Goal: Information Seeking & Learning: Find specific fact

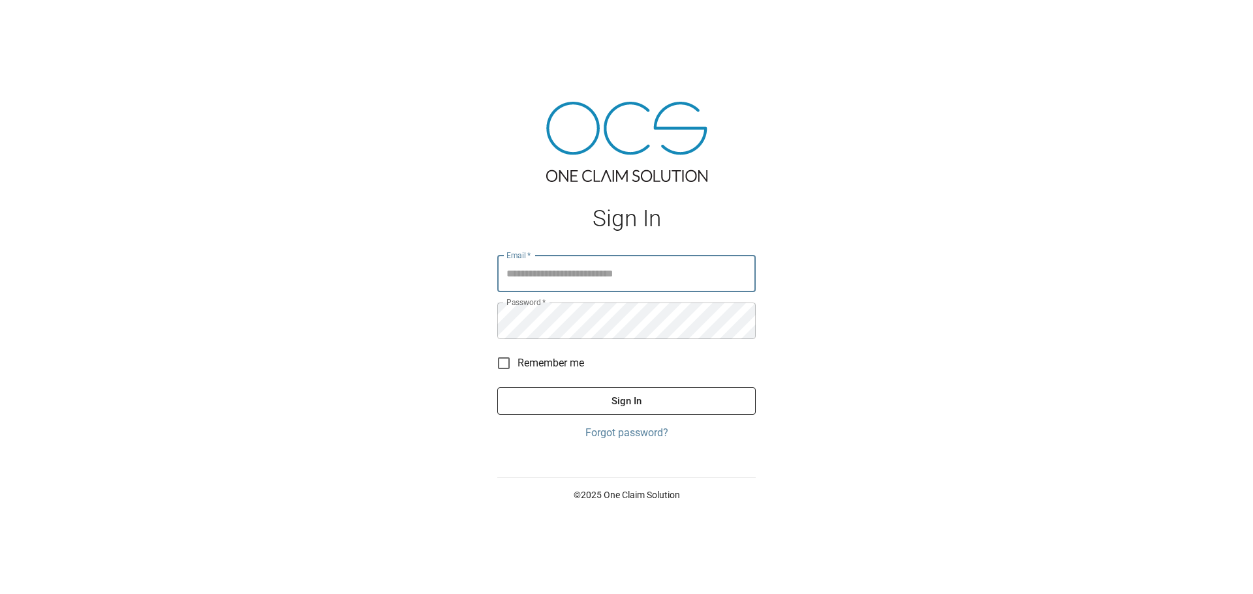
type input "**********"
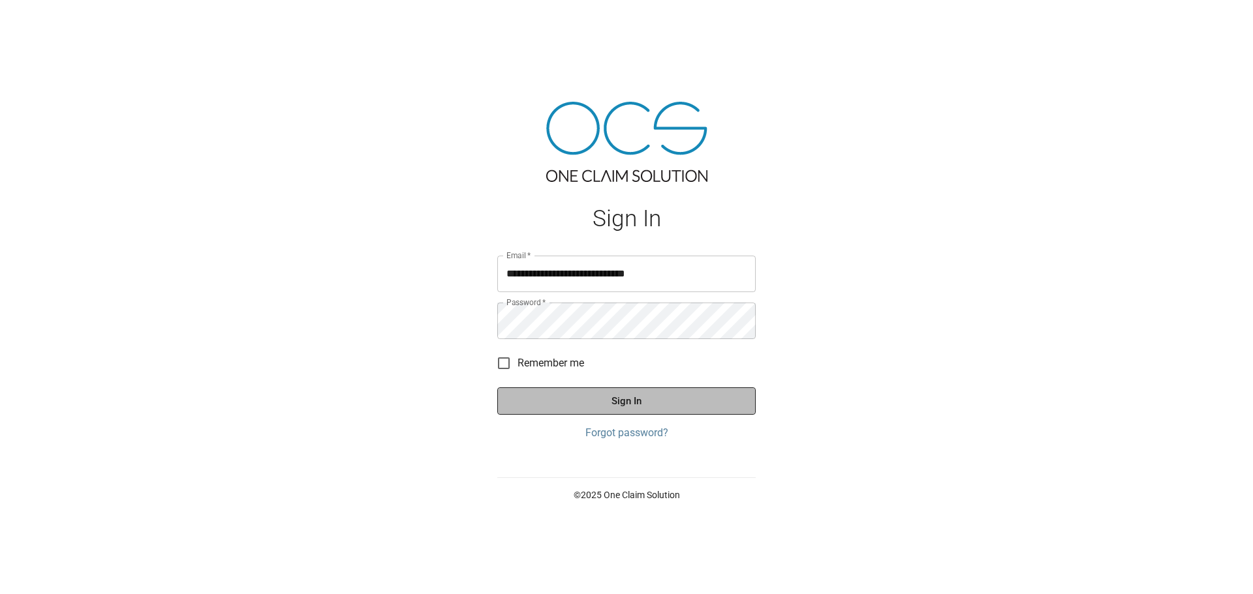
click at [613, 401] on button "Sign In" at bounding box center [626, 401] width 258 height 27
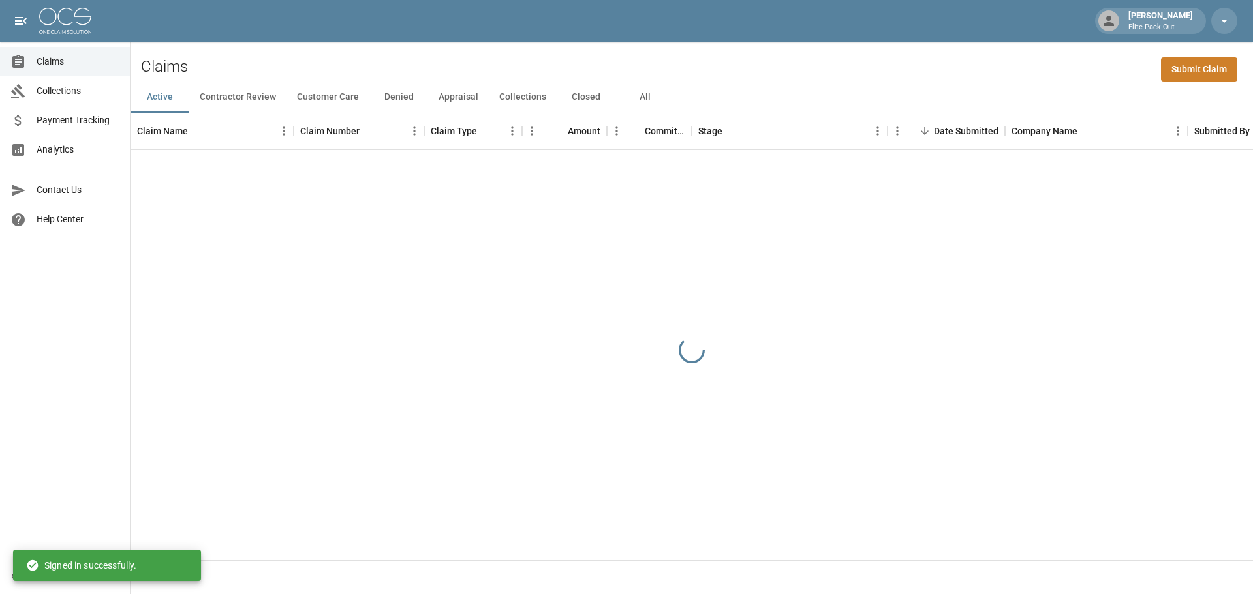
click at [645, 95] on button "All" at bounding box center [644, 97] width 59 height 31
click at [911, 35] on div "[PERSON_NAME] Elite Pack Out" at bounding box center [626, 21] width 1253 height 42
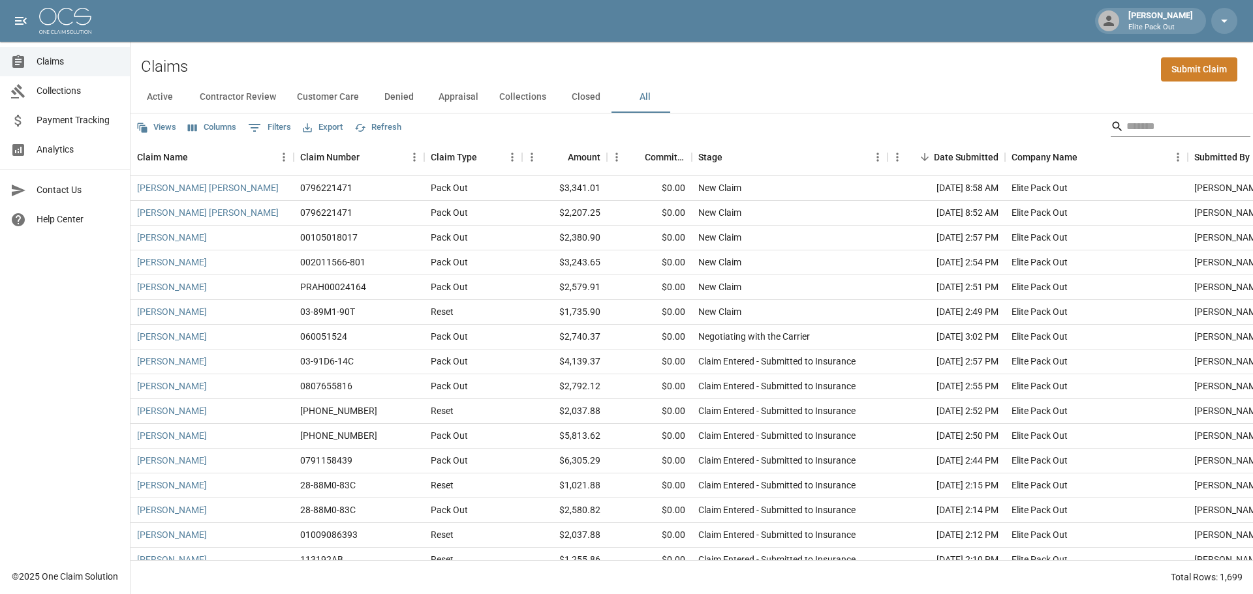
click at [1153, 126] on input "Search" at bounding box center [1178, 126] width 104 height 21
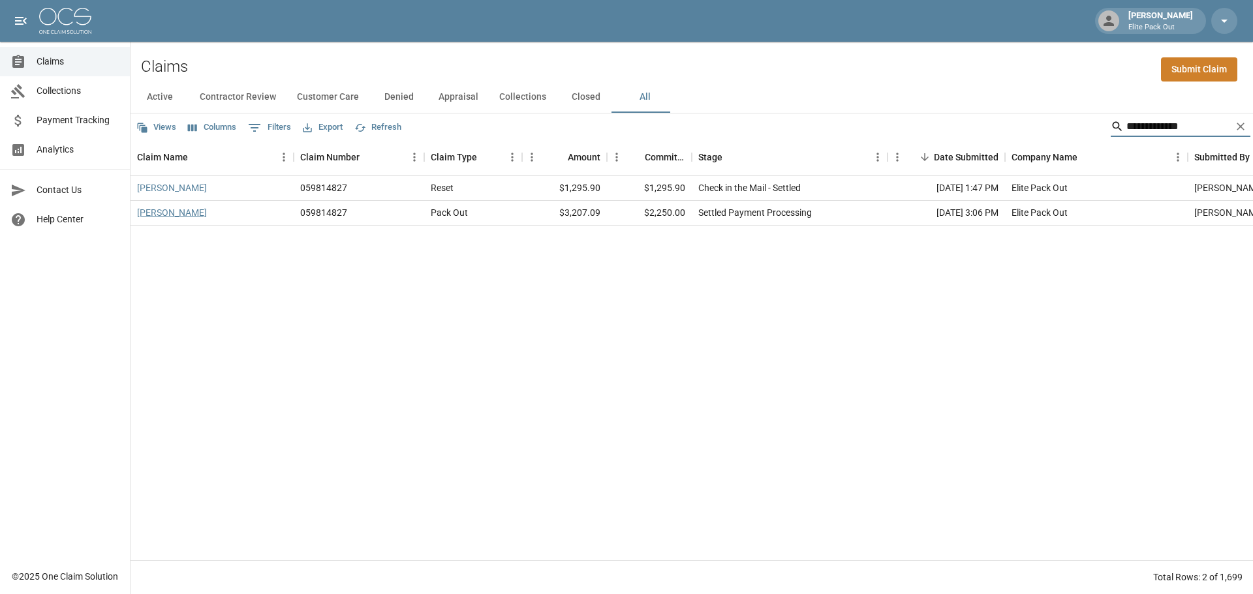
type input "**********"
click at [192, 219] on link "[PERSON_NAME]" at bounding box center [172, 212] width 70 height 13
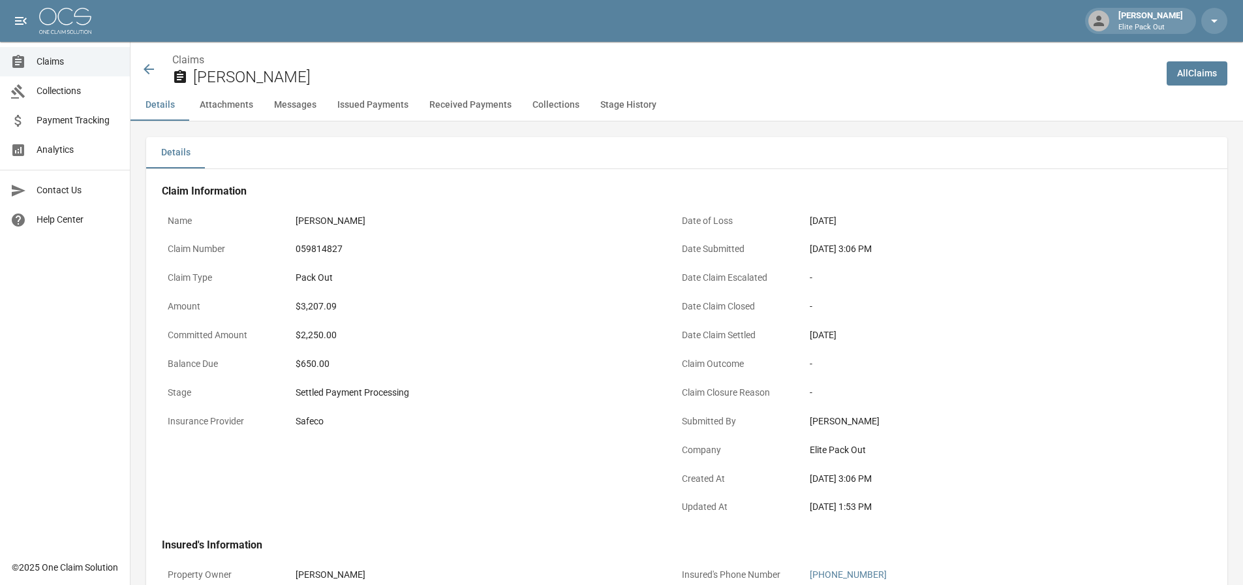
click at [317, 249] on div "059814827" at bounding box center [475, 249] width 359 height 14
copy div "059814827"
click at [308, 305] on div "$3,207.09" at bounding box center [475, 306] width 359 height 14
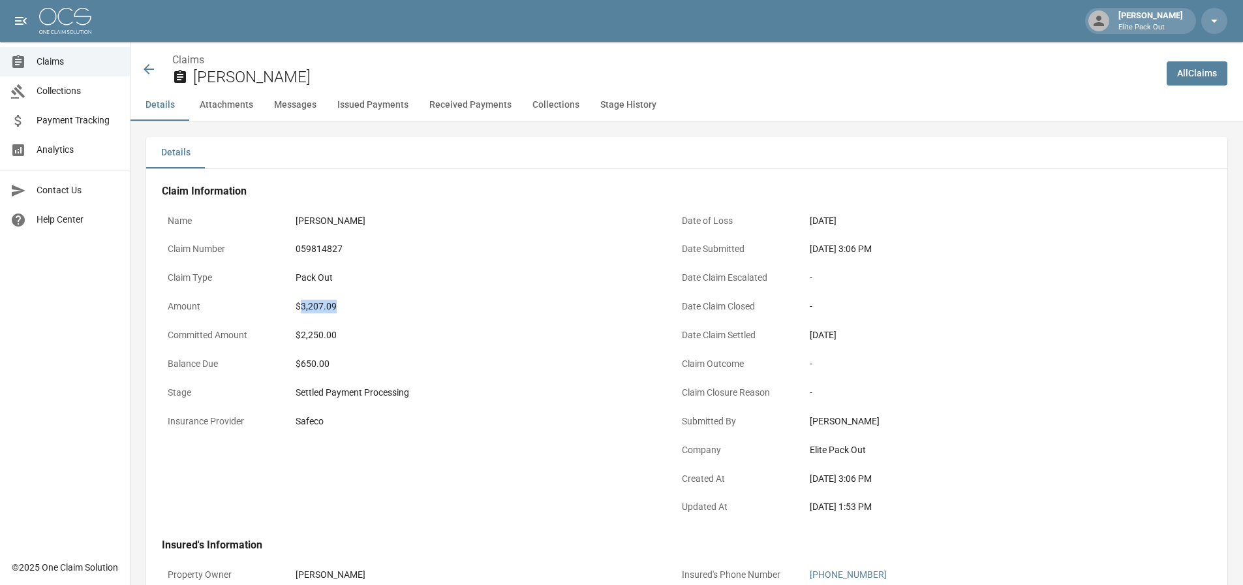
copy div "3,207.09"
click at [583, 224] on div "[PERSON_NAME]" at bounding box center [475, 221] width 359 height 14
drag, startPoint x: 809, startPoint y: 248, endPoint x: 859, endPoint y: 248, distance: 50.2
click at [859, 248] on div "[DATE] 3:06 PM" at bounding box center [989, 248] width 371 height 25
click at [859, 248] on div "[DATE] 3:06 PM" at bounding box center [989, 249] width 359 height 14
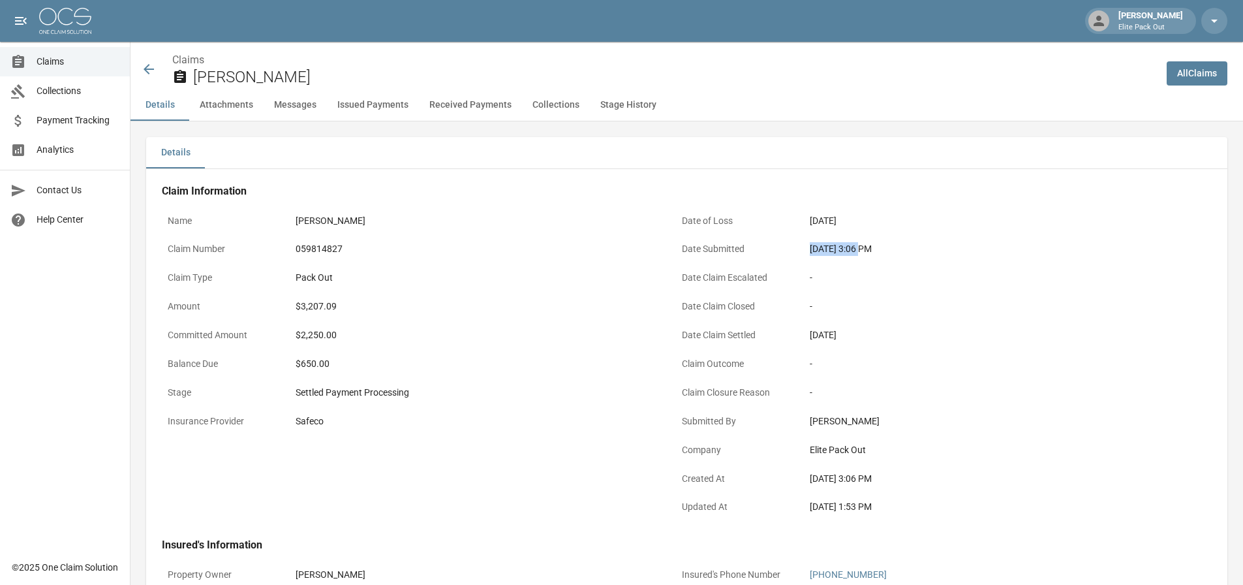
drag, startPoint x: 856, startPoint y: 249, endPoint x: 809, endPoint y: 249, distance: 47.0
click at [809, 249] on div "[DATE] 3:06 PM" at bounding box center [989, 248] width 371 height 25
copy div "[DATE]"
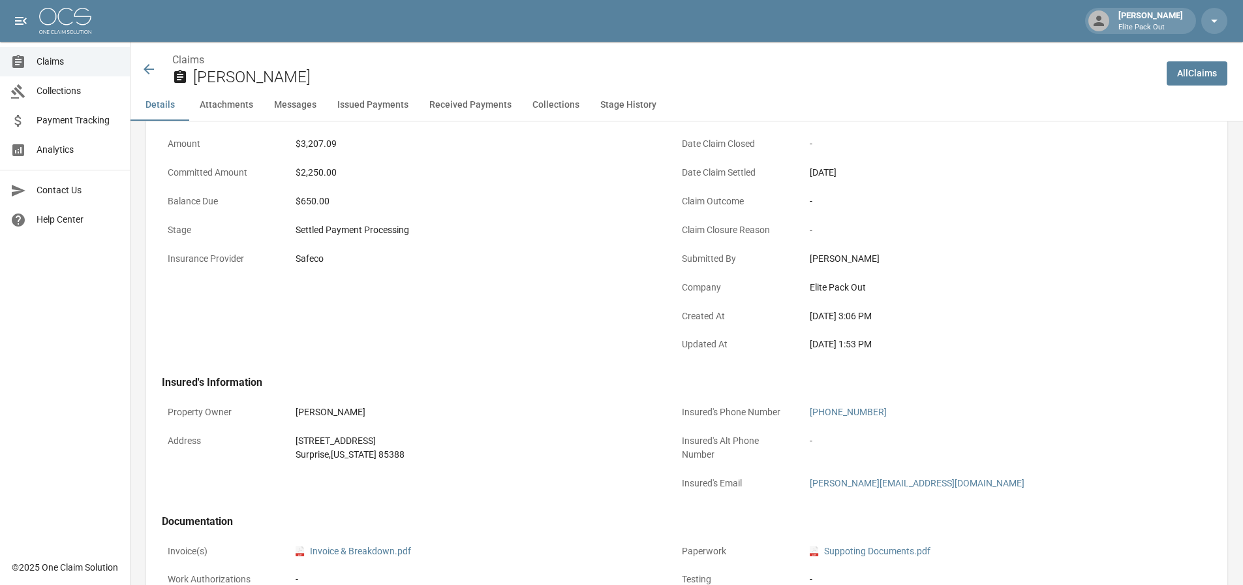
scroll to position [261, 0]
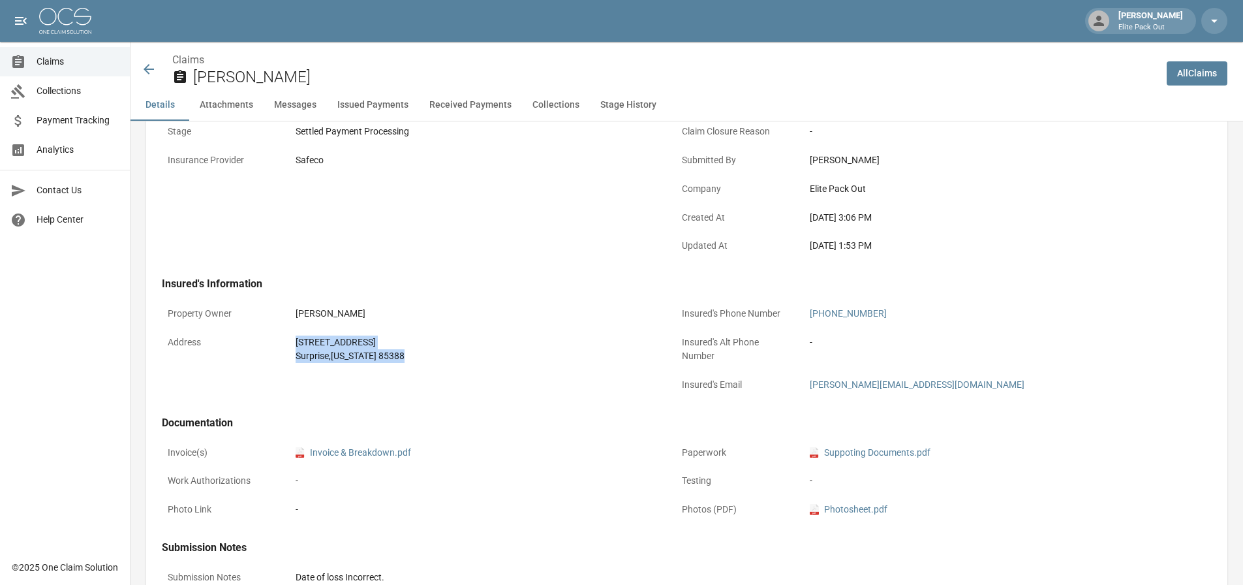
drag, startPoint x: 293, startPoint y: 342, endPoint x: 448, endPoint y: 369, distance: 157.6
click at [448, 369] on div "Property Owner [PERSON_NAME] Address [STREET_ADDRESS][US_STATE]" at bounding box center [403, 342] width 514 height 115
copy div "[STREET_ADDRESS][US_STATE]"
click at [150, 65] on icon at bounding box center [149, 69] width 16 height 16
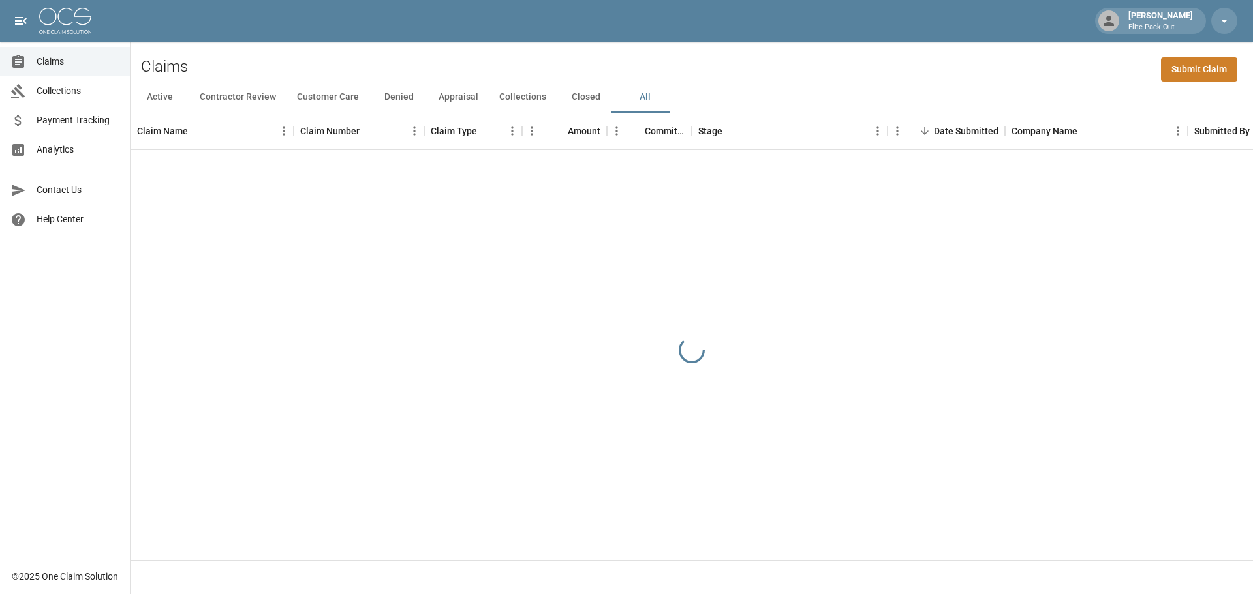
click at [973, 57] on div "Claims Submit Claim" at bounding box center [691, 62] width 1122 height 40
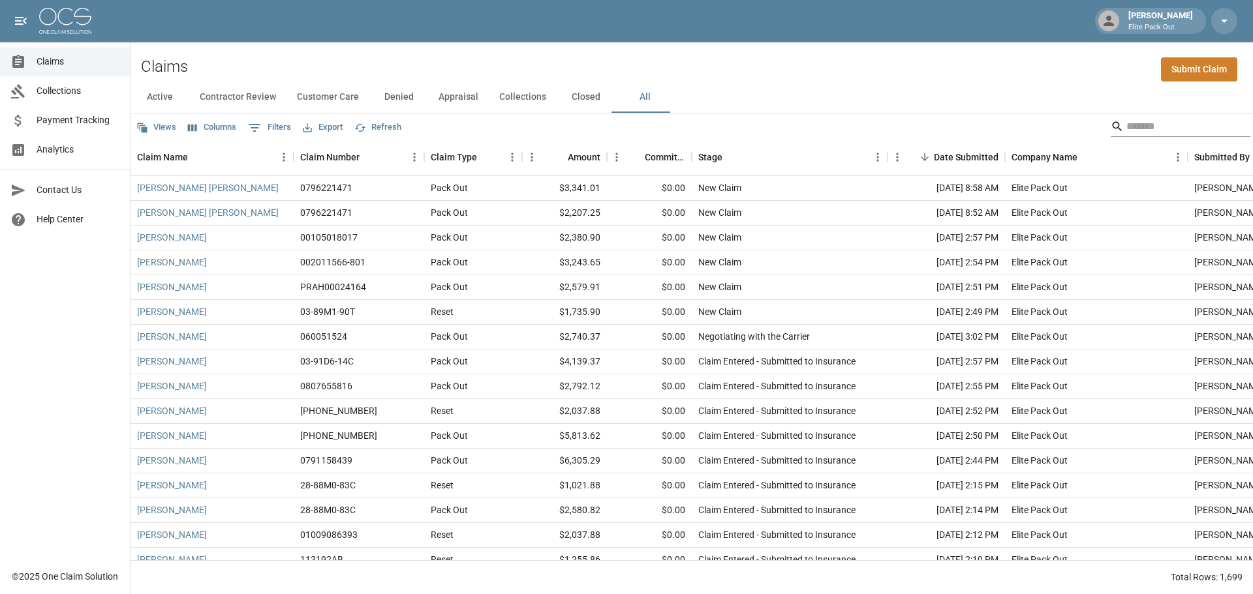
click at [1137, 119] on input "Search" at bounding box center [1178, 126] width 104 height 21
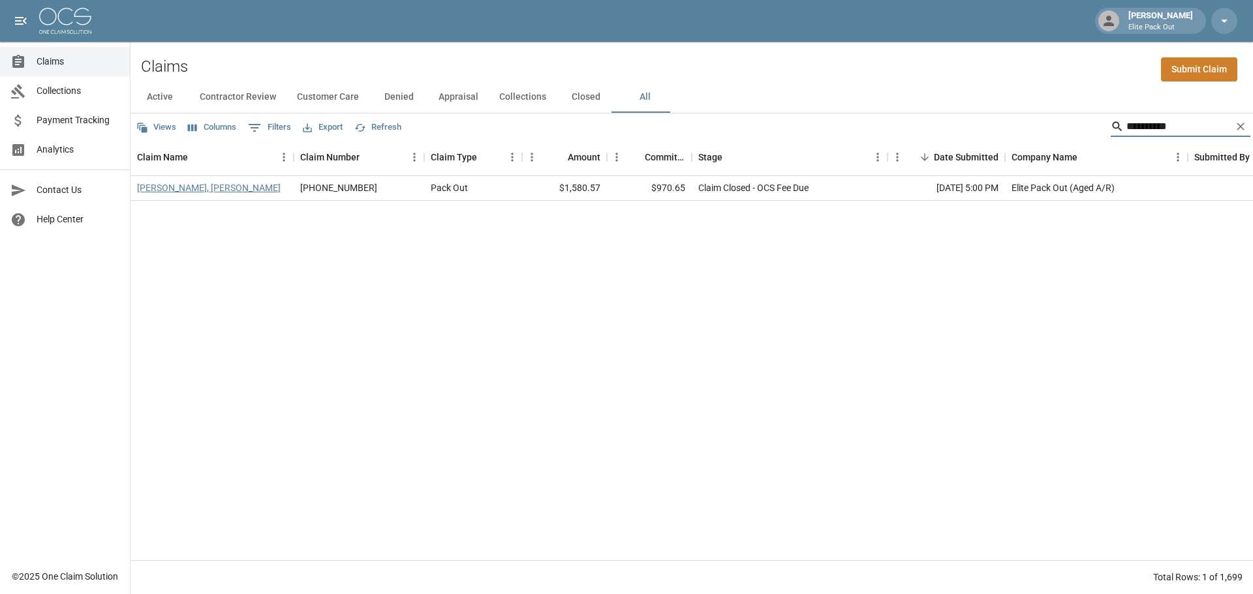
type input "**********"
click at [191, 186] on link "[PERSON_NAME], [PERSON_NAME]" at bounding box center [209, 187] width 144 height 13
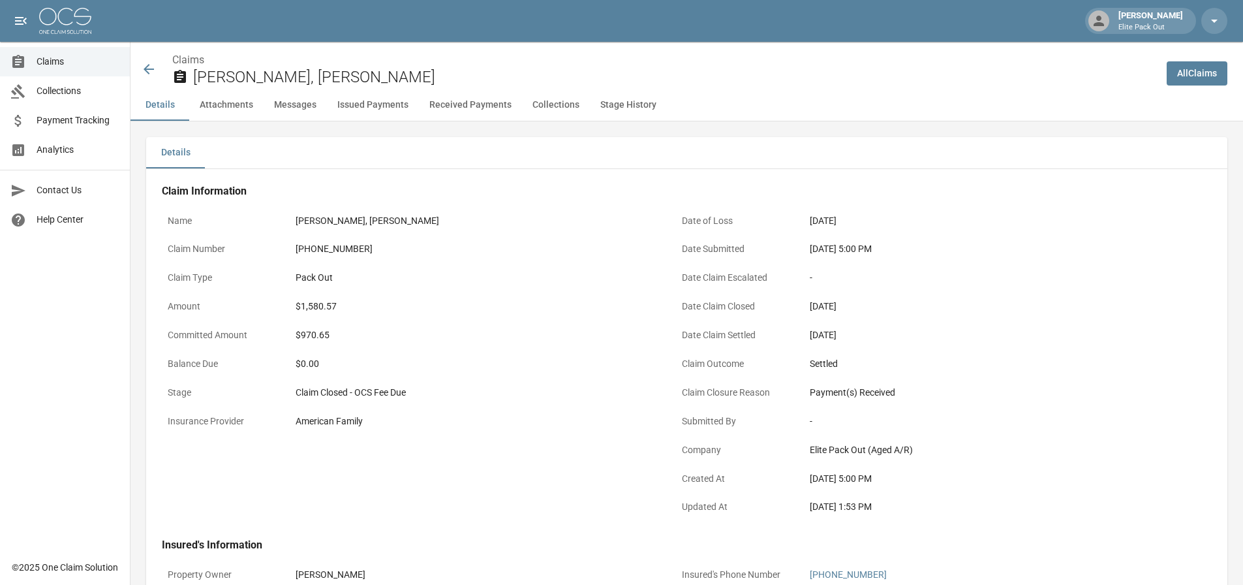
click at [324, 248] on div "[PHONE_NUMBER]" at bounding box center [475, 249] width 359 height 14
copy div "[PHONE_NUMBER]"
click at [316, 306] on div "$1,580.57" at bounding box center [475, 306] width 359 height 14
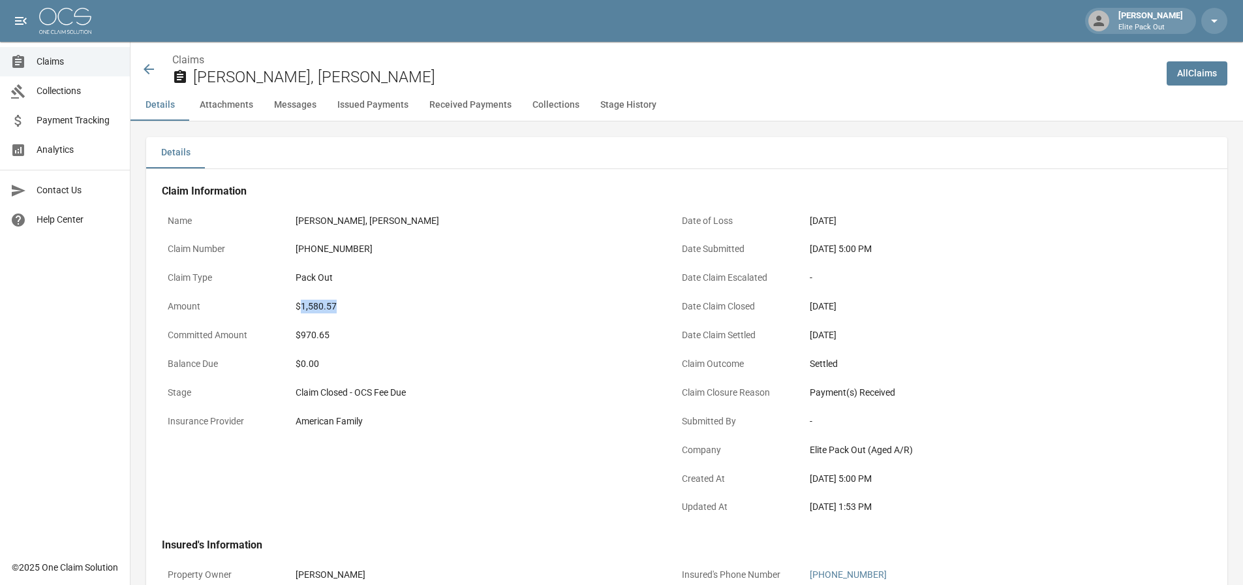
click at [316, 306] on div "$1,580.57" at bounding box center [475, 306] width 359 height 14
copy div "1,580.57"
drag, startPoint x: 814, startPoint y: 244, endPoint x: 859, endPoint y: 247, distance: 44.4
click at [859, 247] on div "[DATE] 5:00 PM" at bounding box center [989, 248] width 371 height 25
copy div "[DATE]"
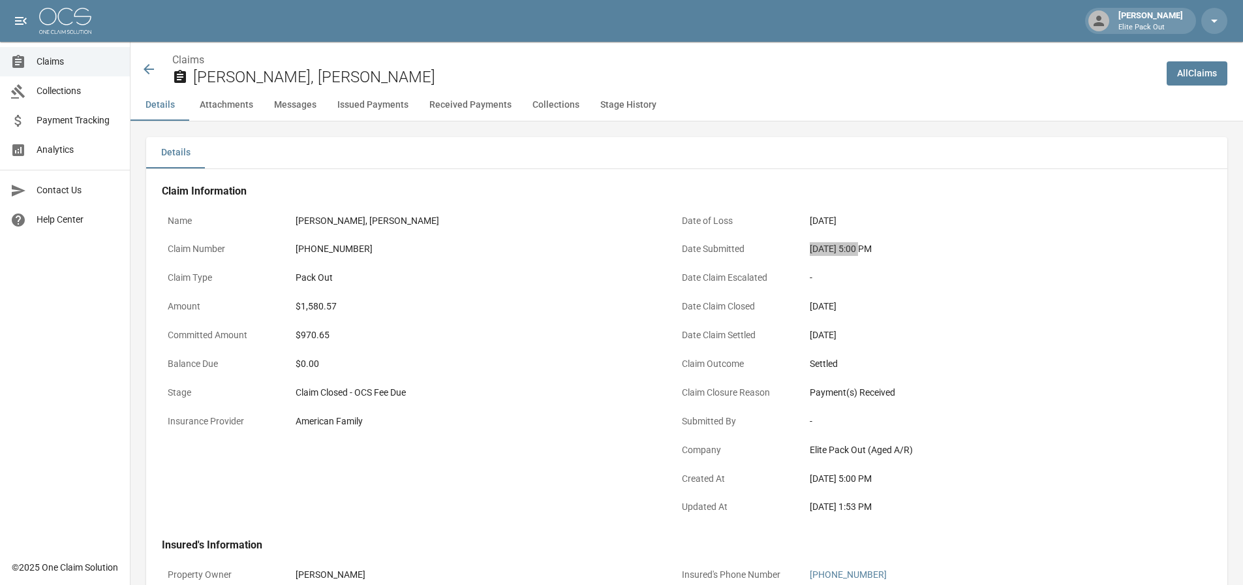
scroll to position [261, 0]
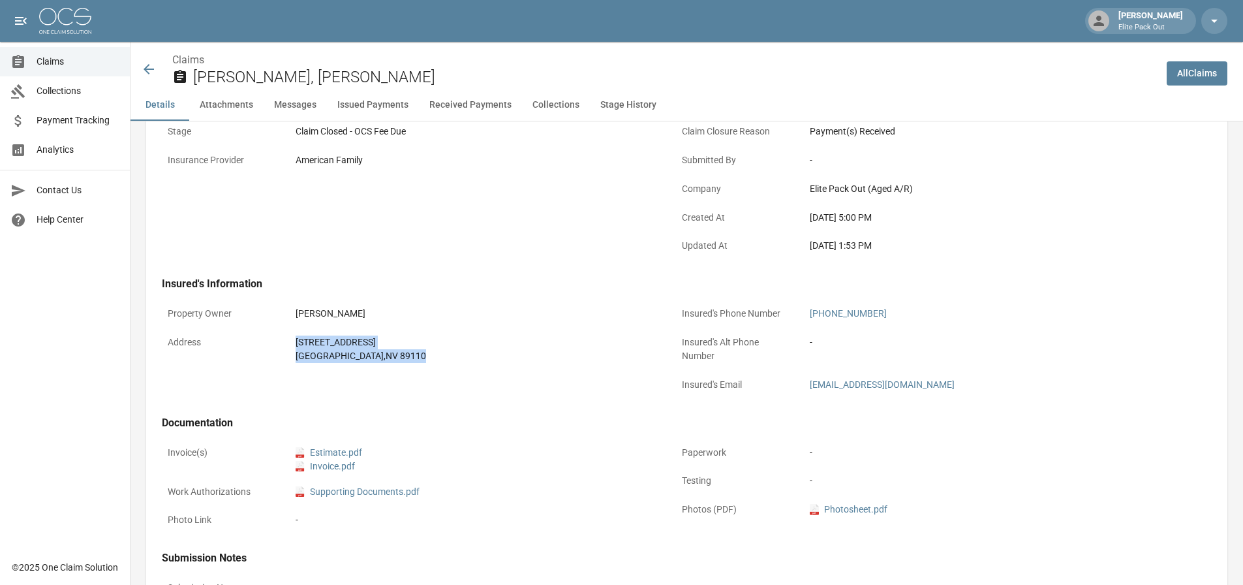
drag, startPoint x: 281, startPoint y: 339, endPoint x: 407, endPoint y: 361, distance: 127.9
click at [407, 361] on div "Address [STREET_ADDRESS]" at bounding box center [411, 348] width 498 height 39
copy div "[STREET_ADDRESS]"
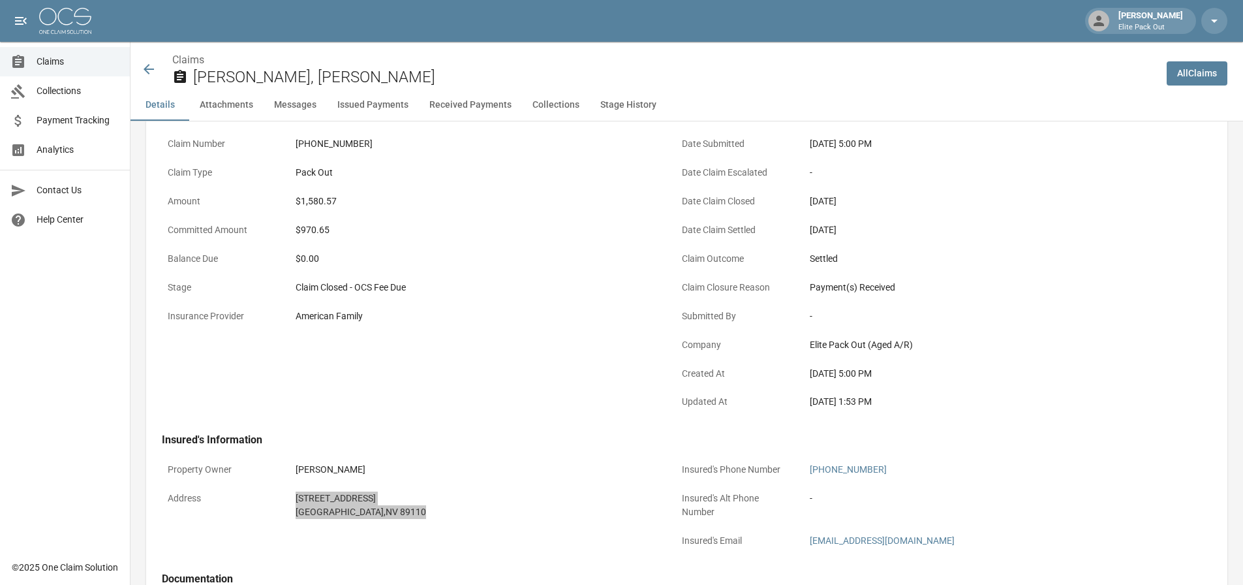
scroll to position [0, 0]
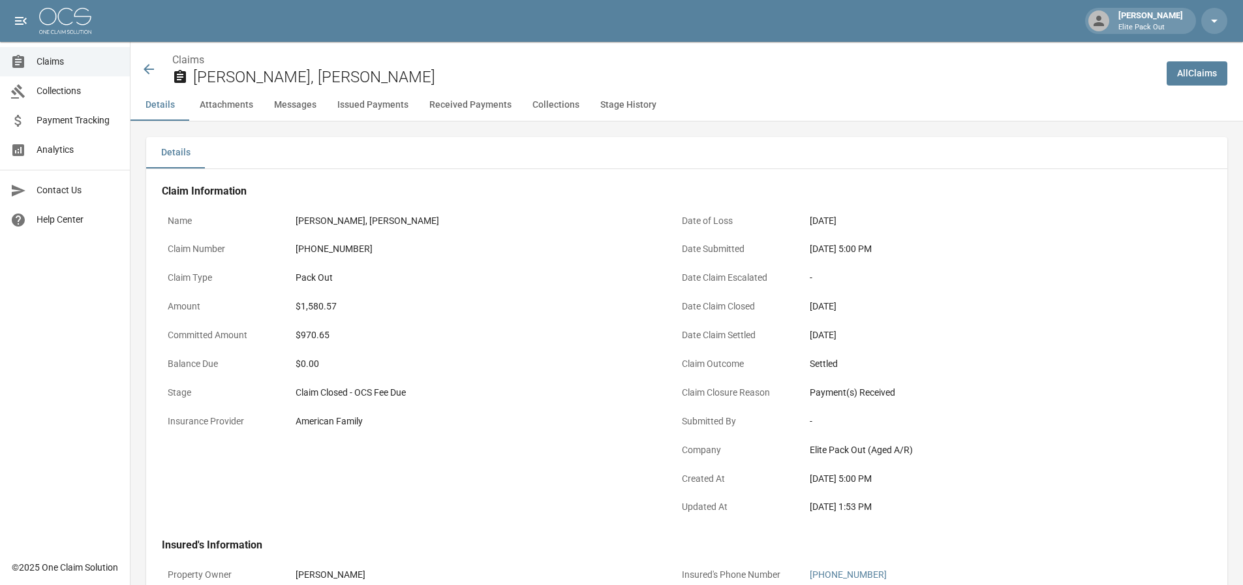
click at [153, 72] on icon at bounding box center [149, 69] width 16 height 16
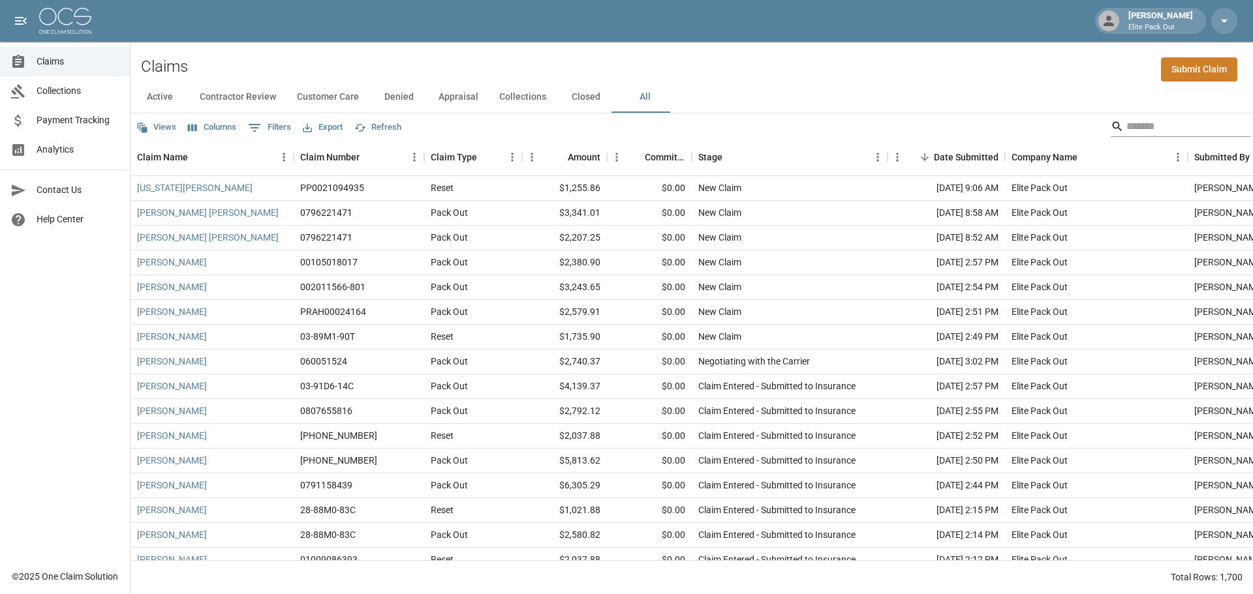
click at [1191, 136] on input "Search" at bounding box center [1178, 126] width 104 height 21
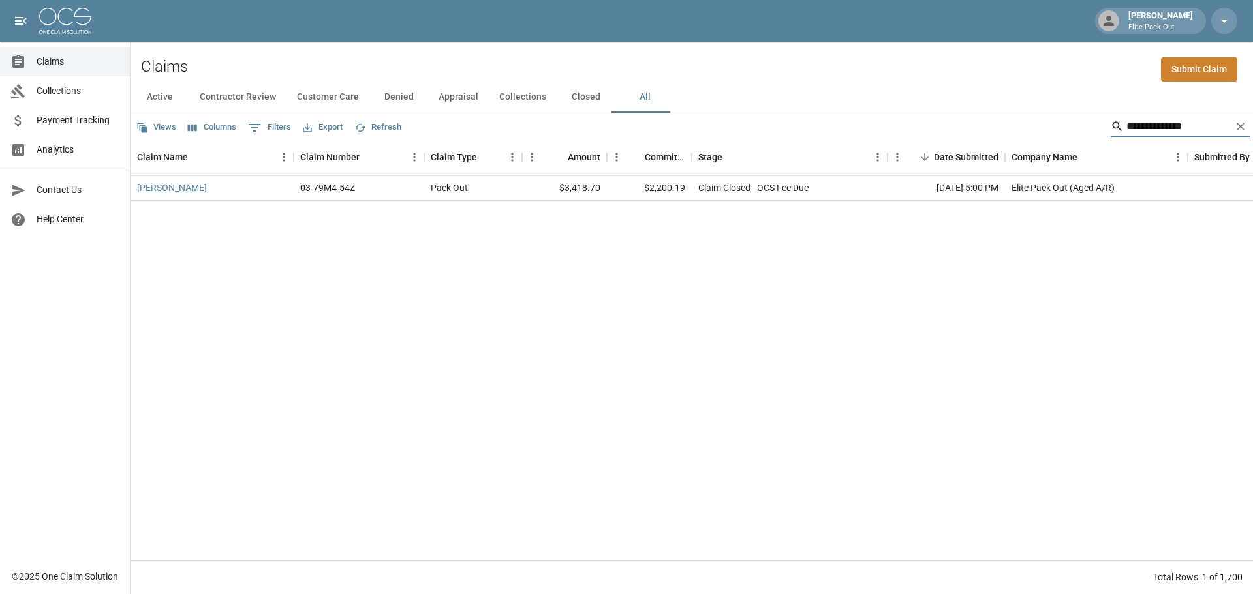
type input "**********"
click at [175, 188] on link "[PERSON_NAME]" at bounding box center [172, 187] width 70 height 13
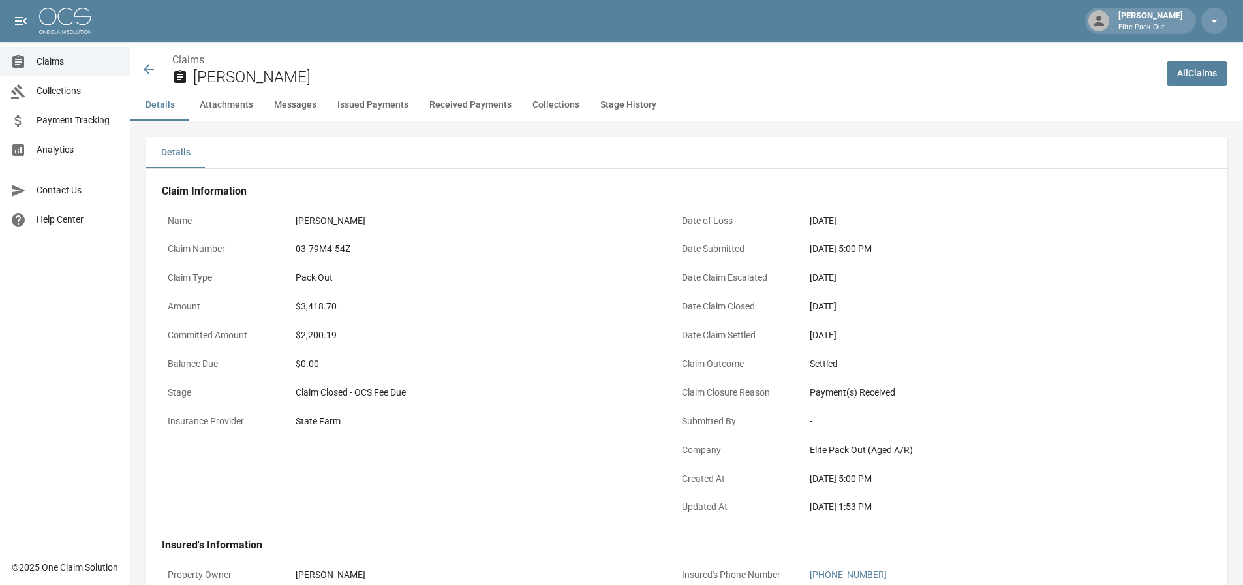
click at [322, 252] on div "03-79M4-54Z" at bounding box center [475, 249] width 359 height 14
copy div "03-79M4-54Z"
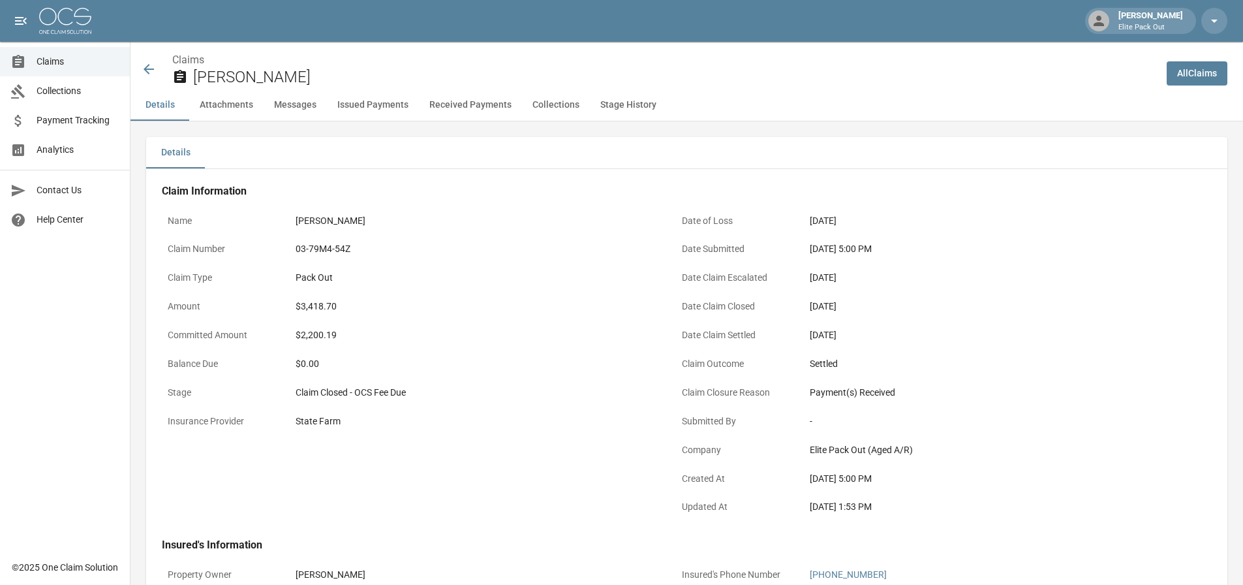
click at [321, 303] on div "$3,418.70" at bounding box center [475, 306] width 359 height 14
copy div "3,418.70"
drag, startPoint x: 812, startPoint y: 251, endPoint x: 831, endPoint y: 251, distance: 18.3
click at [831, 251] on div "[DATE] 5:00 PM" at bounding box center [989, 249] width 359 height 14
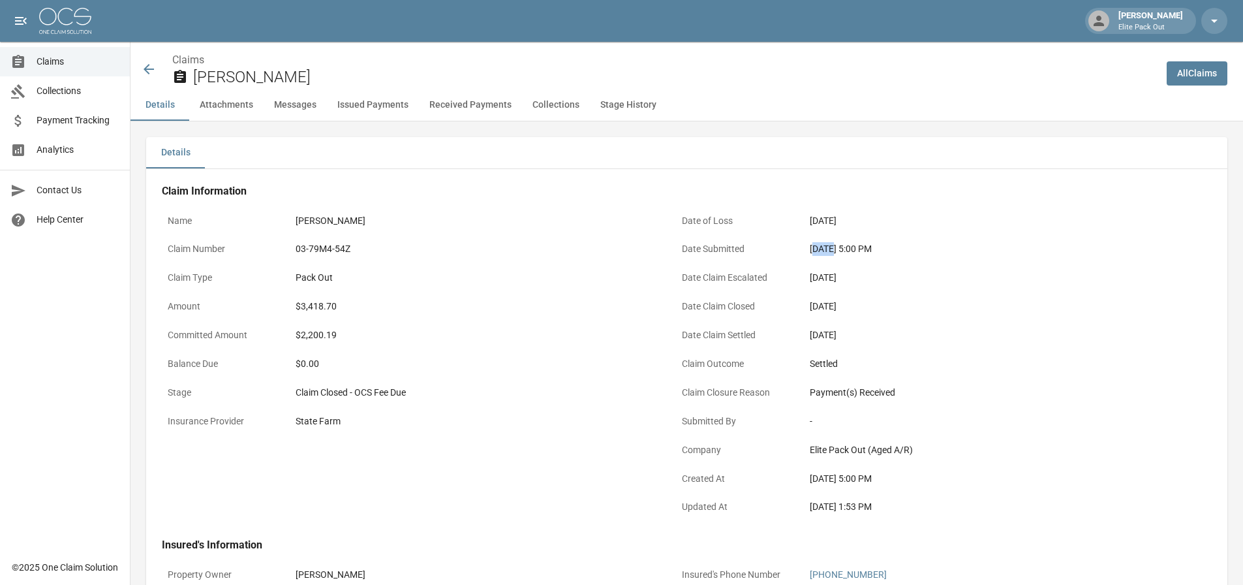
click at [813, 251] on div "[DATE] 5:00 PM" at bounding box center [989, 249] width 359 height 14
drag, startPoint x: 806, startPoint y: 249, endPoint x: 859, endPoint y: 251, distance: 52.9
click at [859, 251] on div "[DATE] 5:00 PM" at bounding box center [989, 248] width 371 height 25
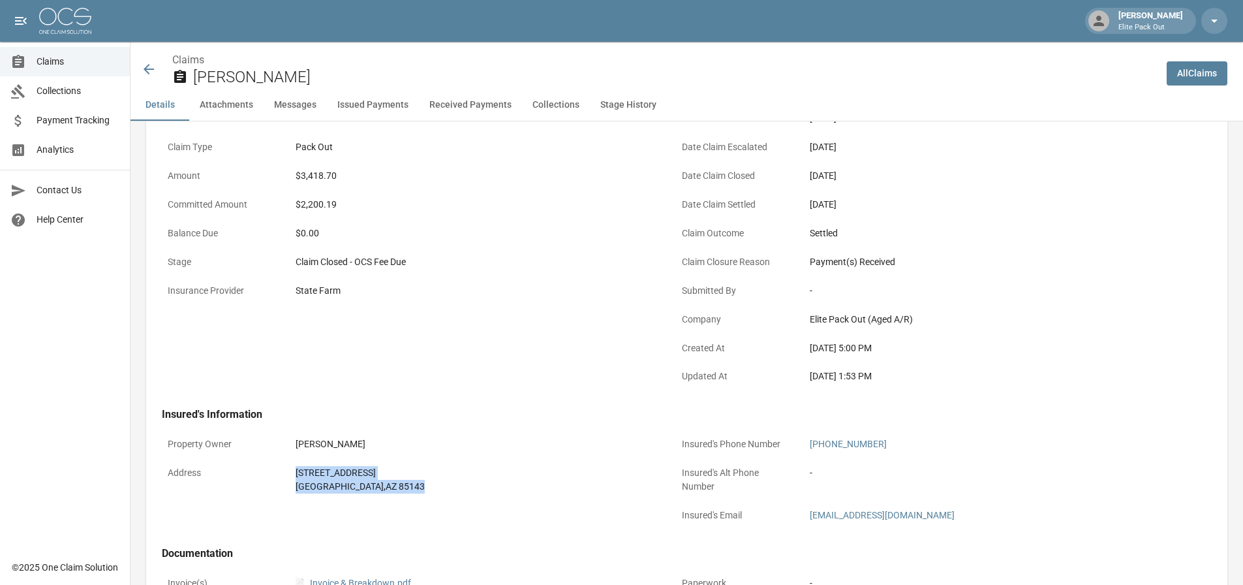
drag, startPoint x: 282, startPoint y: 468, endPoint x: 393, endPoint y: 493, distance: 114.1
click at [393, 493] on div "Address [STREET_ADDRESS]" at bounding box center [411, 479] width 498 height 39
click at [148, 73] on icon at bounding box center [149, 69] width 10 height 10
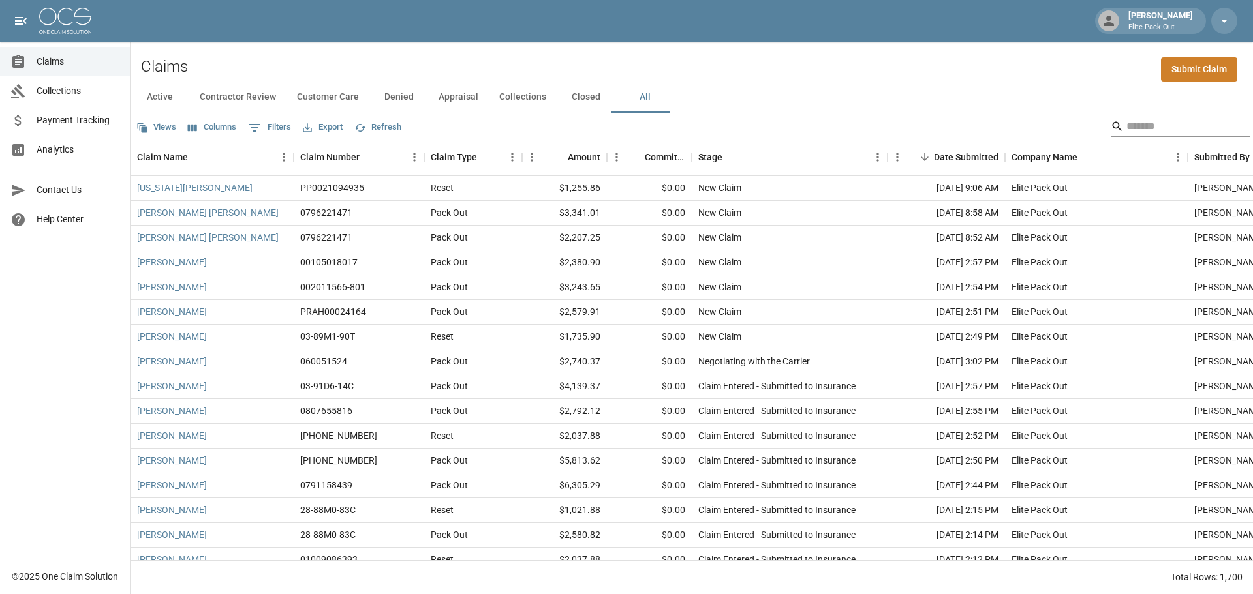
click at [1126, 123] on input "Search" at bounding box center [1178, 126] width 104 height 21
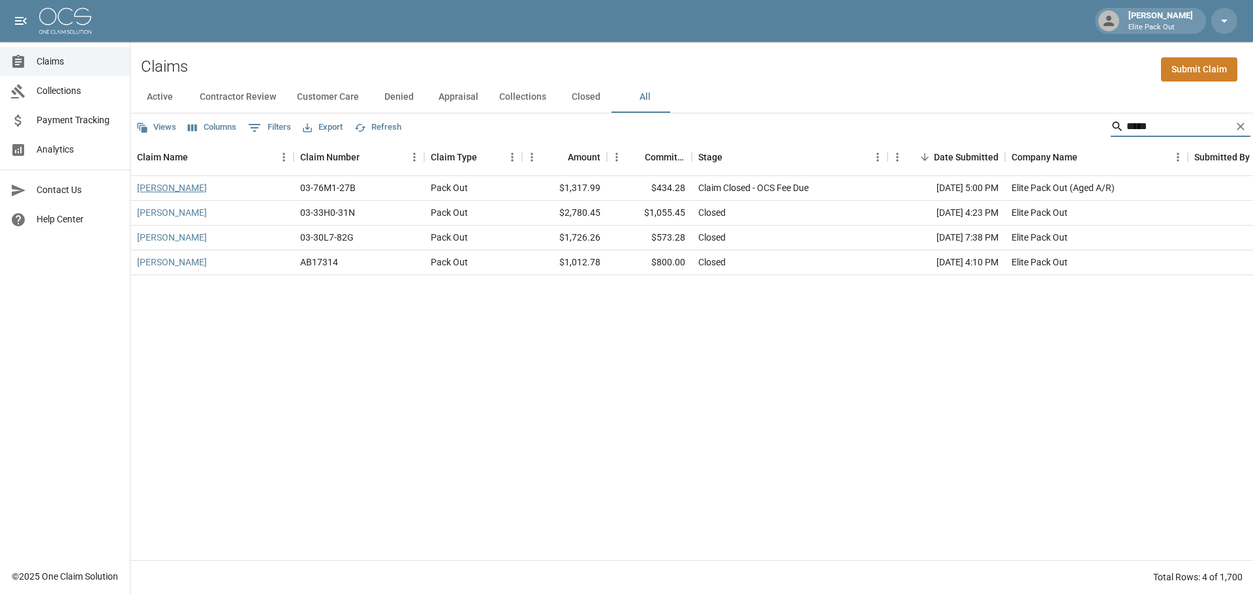
type input "*****"
click at [172, 185] on link "[PERSON_NAME]" at bounding box center [172, 187] width 70 height 13
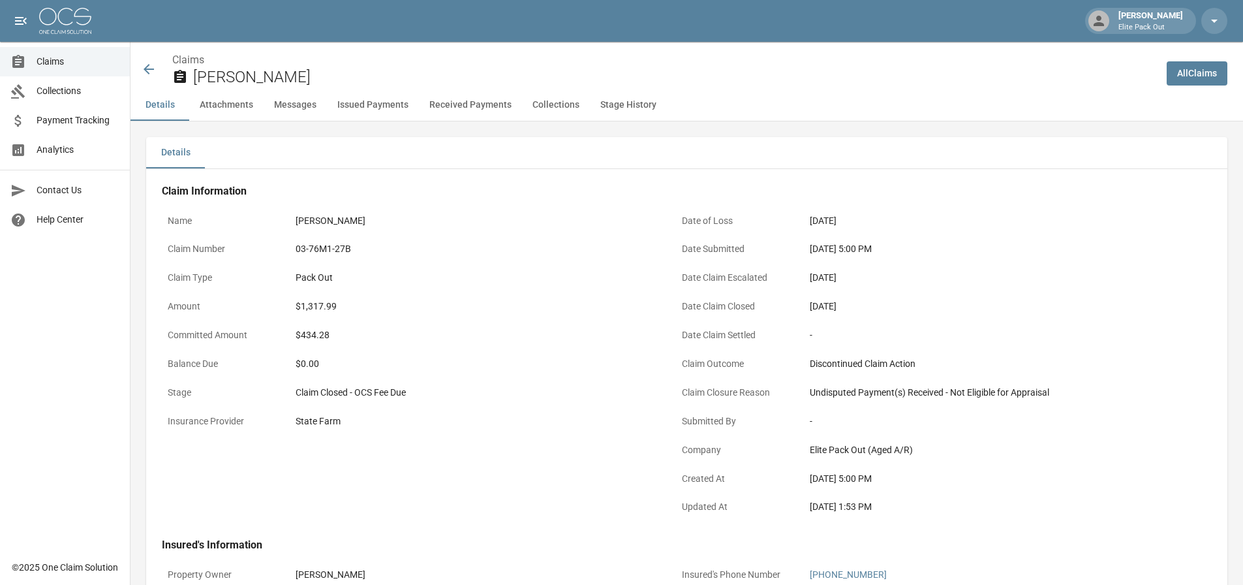
click at [323, 301] on div "$1,317.99" at bounding box center [475, 306] width 359 height 14
click at [330, 252] on div "03-76M1-27B" at bounding box center [475, 249] width 359 height 14
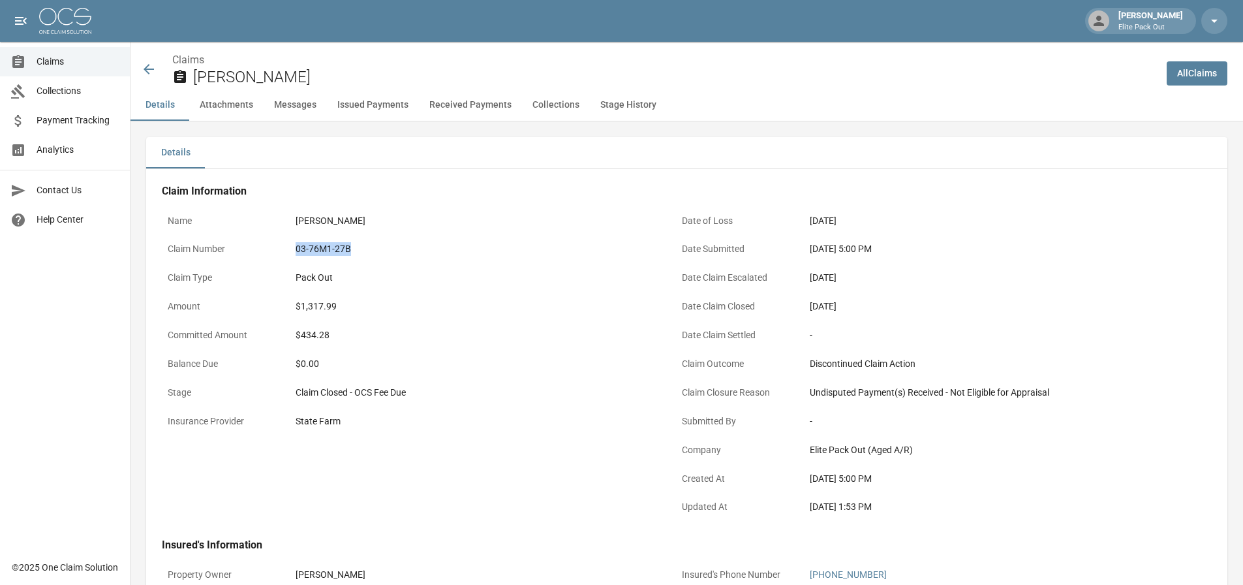
click at [330, 252] on div "03-76M1-27B" at bounding box center [475, 249] width 359 height 14
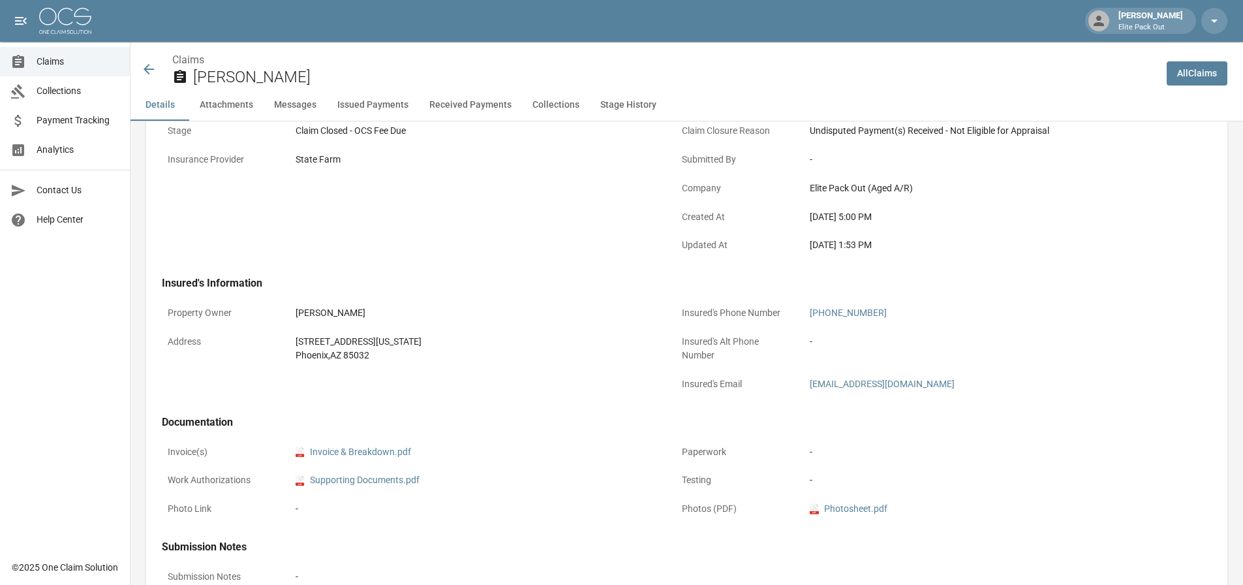
scroll to position [261, 0]
drag, startPoint x: 285, startPoint y: 338, endPoint x: 391, endPoint y: 358, distance: 107.6
click at [391, 358] on div "Address [STREET_ADDRESS][US_STATE]" at bounding box center [411, 348] width 498 height 39
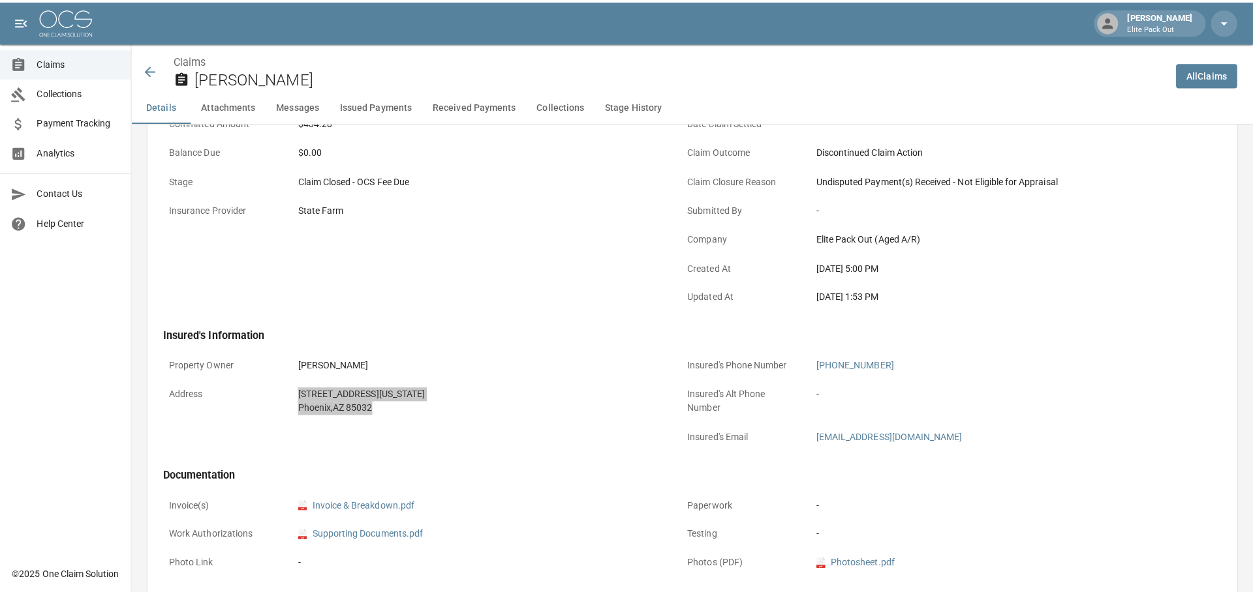
scroll to position [0, 0]
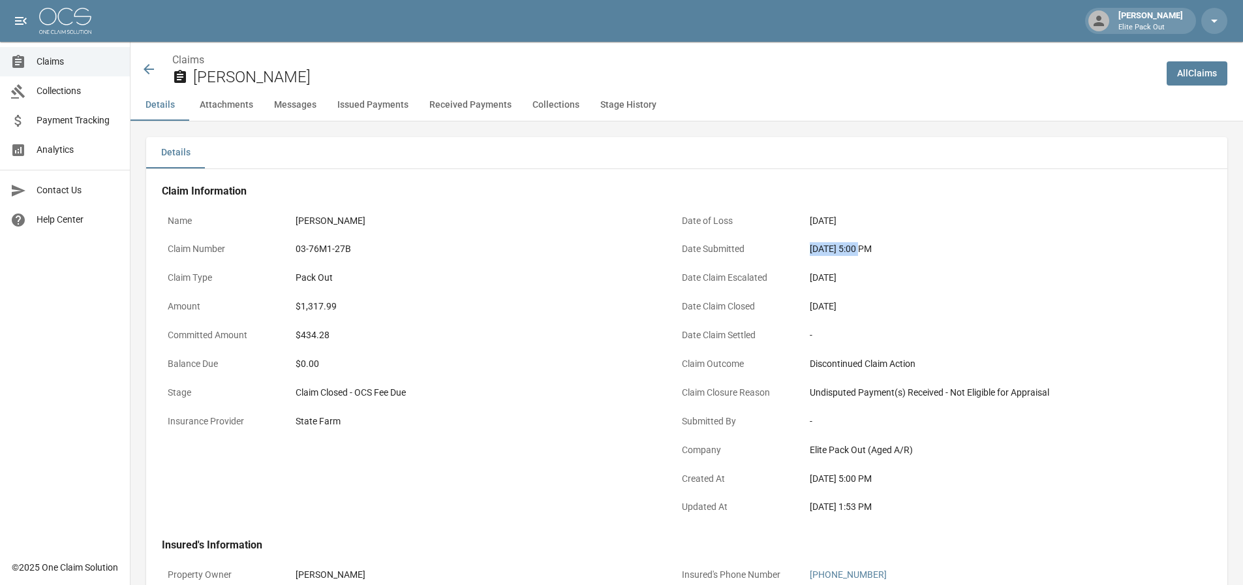
drag, startPoint x: 807, startPoint y: 249, endPoint x: 863, endPoint y: 251, distance: 56.1
click at [863, 251] on div "[DATE] 5:00 PM" at bounding box center [989, 248] width 371 height 25
click at [56, 65] on span "Claims" at bounding box center [78, 62] width 83 height 14
